Goal: Check status: Check status

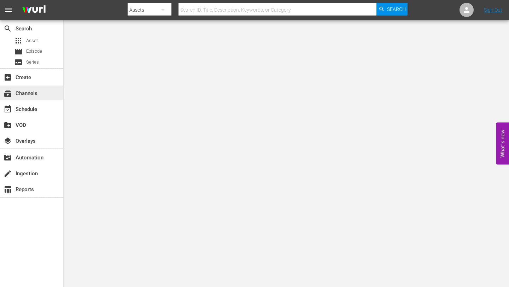
click at [23, 89] on div "subscriptions Channels" at bounding box center [20, 92] width 40 height 6
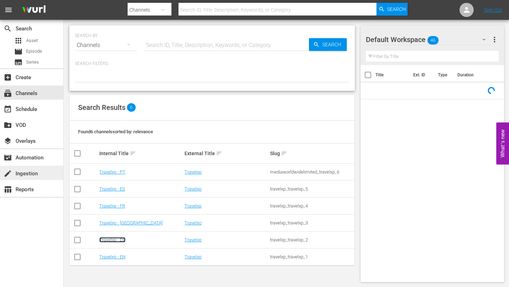
click at [120, 240] on link "Travelxp - DE" at bounding box center [112, 239] width 26 height 5
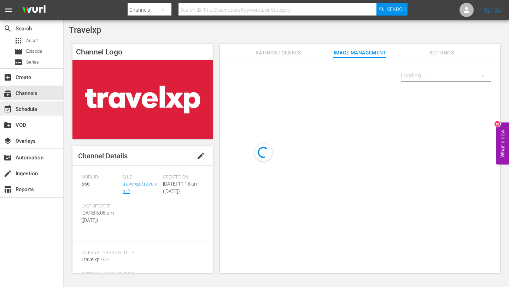
click at [22, 106] on div "event_available Schedule" at bounding box center [20, 108] width 40 height 6
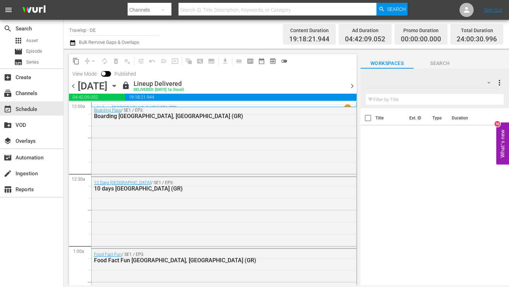
click at [352, 86] on span "chevron_right" at bounding box center [352, 86] width 9 height 9
